Goal: Task Accomplishment & Management: Complete application form

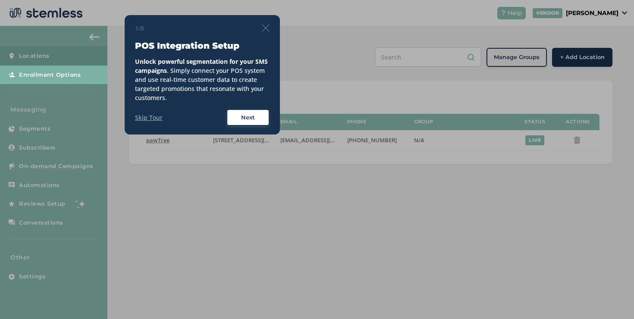
click at [262, 27] on img at bounding box center [266, 28] width 8 height 8
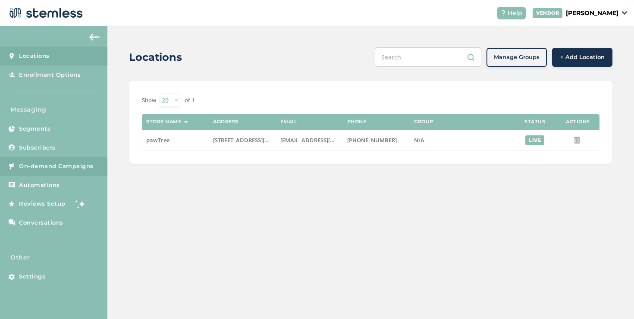
click at [100, 160] on link "On-demand Campaigns" at bounding box center [53, 166] width 107 height 19
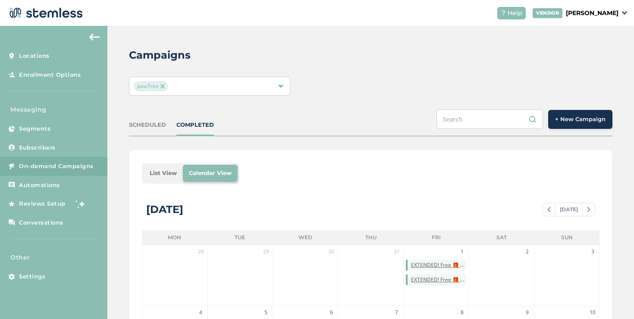
click at [563, 116] on span "+ New Campaign" at bounding box center [580, 119] width 50 height 9
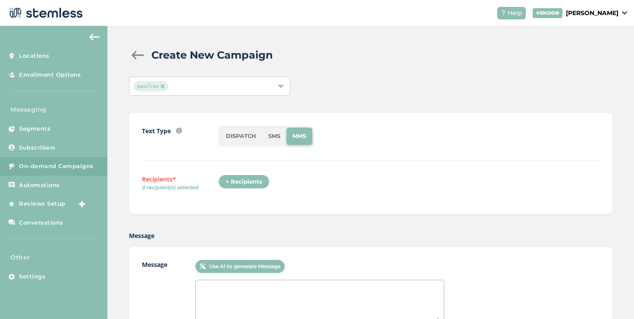
click at [247, 185] on div "+ Recipients" at bounding box center [243, 182] width 51 height 15
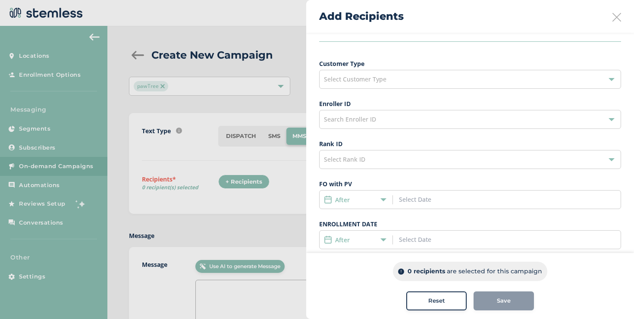
scroll to position [50, 0]
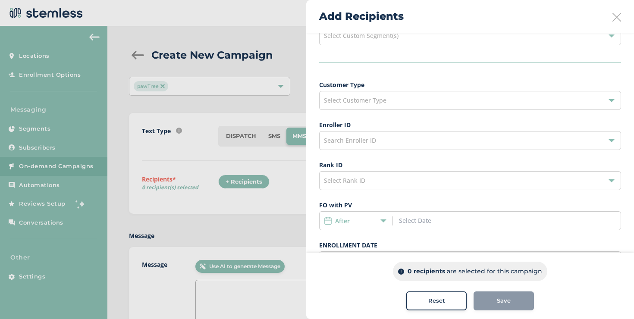
click at [381, 222] on icon at bounding box center [383, 221] width 6 height 6
click at [358, 289] on li "Date Range" at bounding box center [356, 285] width 73 height 16
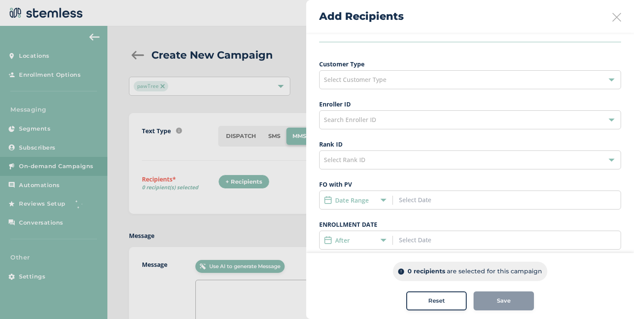
scroll to position [78, 0]
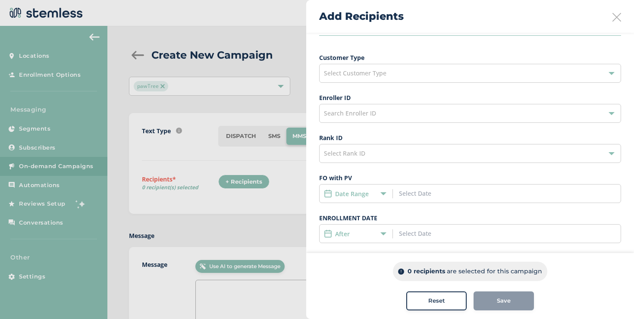
click at [401, 194] on input at bounding box center [438, 193] width 78 height 9
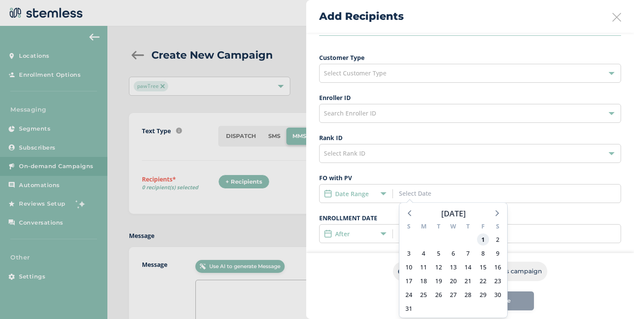
click at [483, 239] on span "1" at bounding box center [483, 240] width 12 height 12
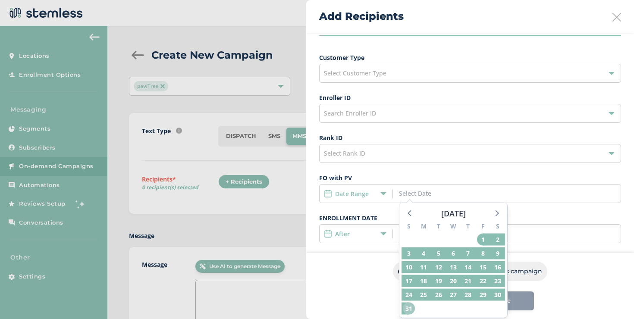
click at [410, 306] on span "31" at bounding box center [409, 309] width 12 height 12
type input "[DATE] - [DATE]"
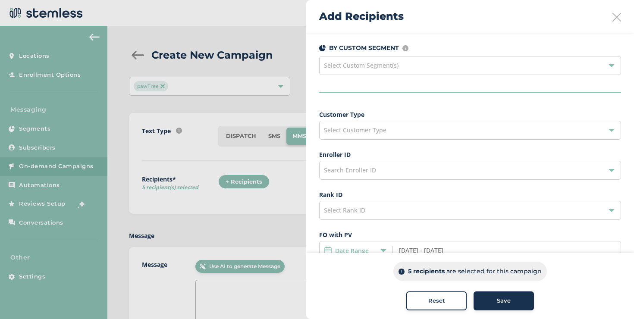
scroll to position [20, 0]
click at [344, 131] on span "Select Customer Type" at bounding box center [355, 130] width 63 height 8
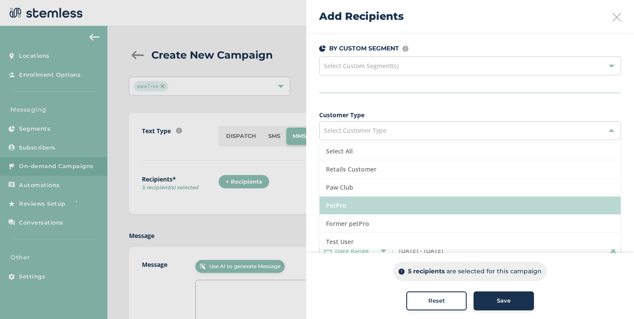
click at [338, 199] on li "PetPro" at bounding box center [470, 206] width 301 height 18
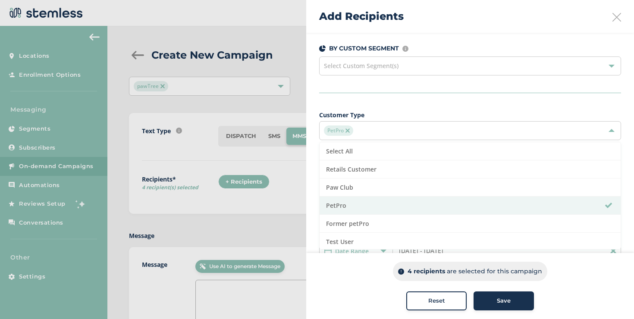
click at [312, 202] on div "Build your recipient list by selecting a custom segment OR using the criteria b…" at bounding box center [470, 226] width 328 height 427
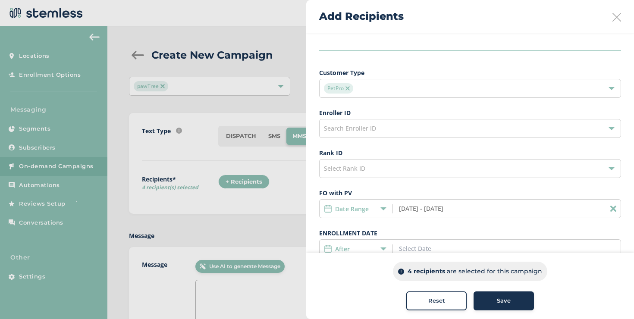
scroll to position [141, 0]
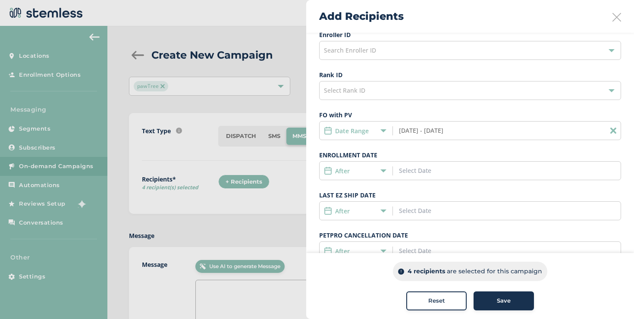
click at [365, 167] on div "After" at bounding box center [354, 171] width 60 height 9
click at [356, 228] on li "Date Range" at bounding box center [356, 235] width 73 height 16
click at [412, 172] on input at bounding box center [438, 170] width 78 height 9
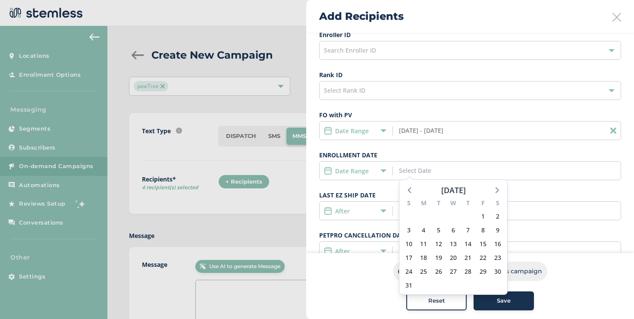
click at [349, 155] on label "ENROLLMENT DATE" at bounding box center [470, 155] width 302 height 9
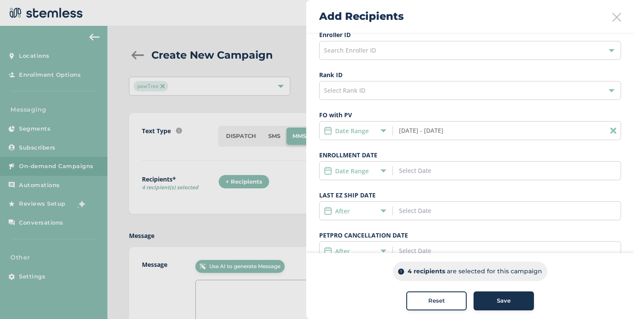
click at [374, 169] on div "Date Range" at bounding box center [354, 171] width 60 height 9
click at [436, 172] on input at bounding box center [438, 170] width 78 height 9
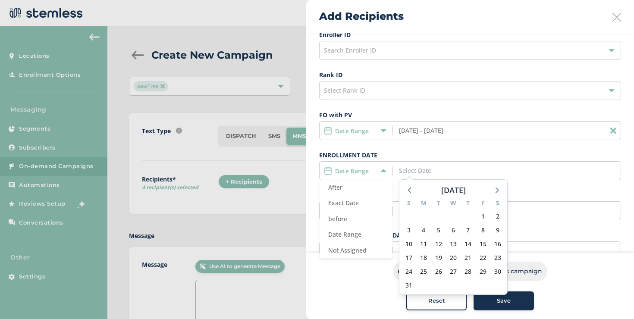
click at [480, 210] on div "1" at bounding box center [482, 217] width 15 height 14
click at [482, 215] on span "1" at bounding box center [483, 217] width 12 height 12
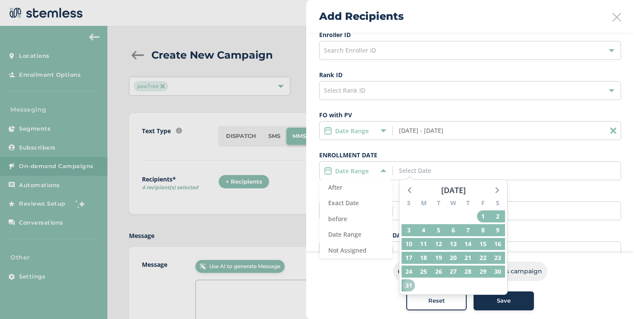
click at [409, 283] on span "31" at bounding box center [409, 286] width 12 height 12
type input "[DATE] - [DATE]"
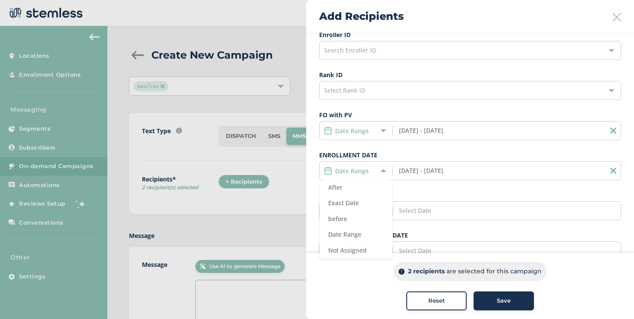
click at [314, 148] on div "Build your recipient list by selecting a custom segment OR using the criteria b…" at bounding box center [470, 105] width 328 height 427
click at [610, 131] on icon at bounding box center [613, 131] width 6 height 6
click at [327, 160] on div "ENROLLMENT DATE Date Range After Exact Date before Date Range Not Assigned [DAT…" at bounding box center [470, 166] width 302 height 30
click at [322, 156] on label "ENROLLMENT DATE" at bounding box center [470, 155] width 302 height 9
click at [350, 233] on span "Date Range" at bounding box center [344, 234] width 33 height 8
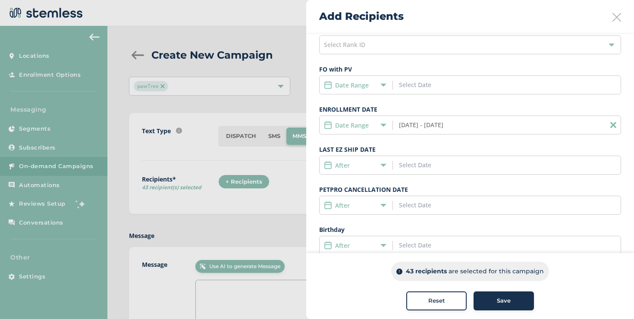
scroll to position [206, 0]
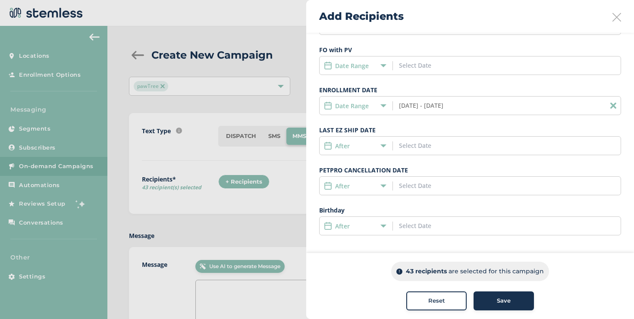
click at [478, 301] on button "Save" at bounding box center [504, 301] width 60 height 19
